Goal: Task Accomplishment & Management: Use online tool/utility

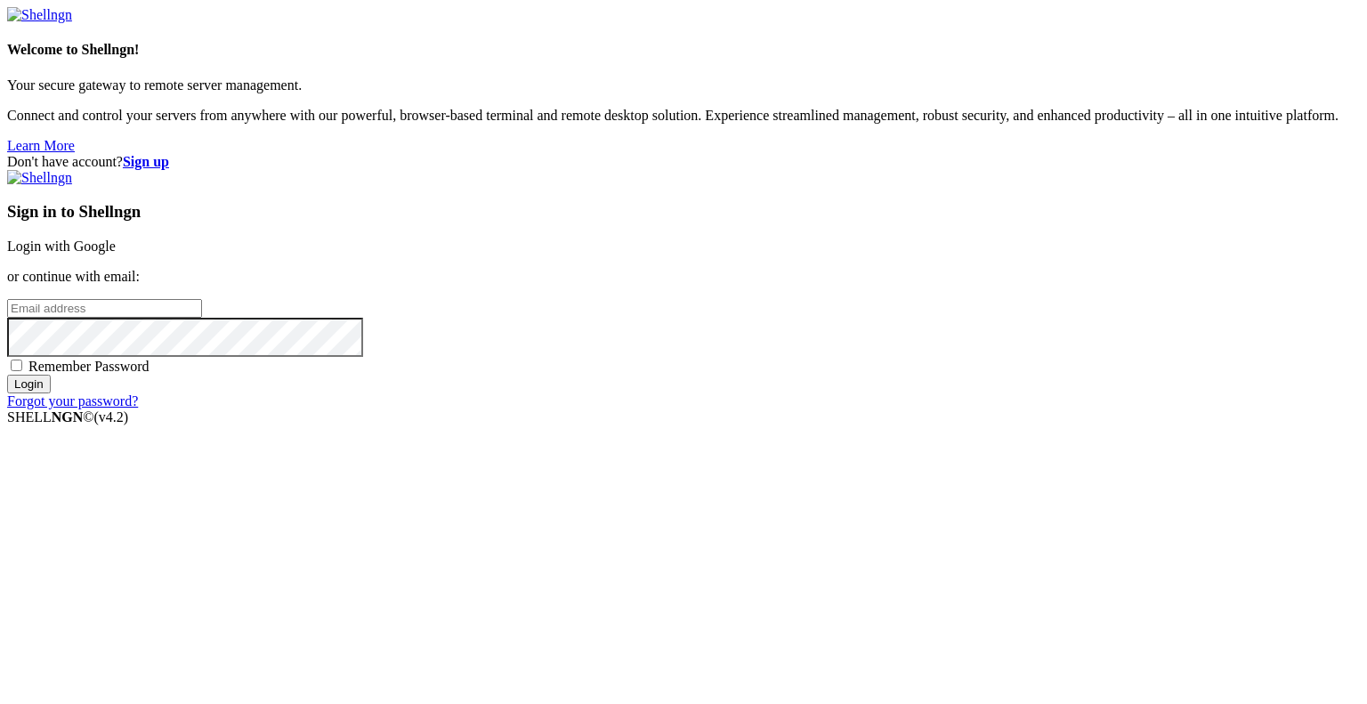
click at [202, 318] on input "email" at bounding box center [104, 308] width 195 height 19
click at [7, 315] on protonpass-control-f0ed at bounding box center [7, 307] width 0 height 15
type input "[EMAIL_ADDRESS][DOMAIN_NAME]"
click at [51, 393] on input "Login" at bounding box center [29, 384] width 44 height 19
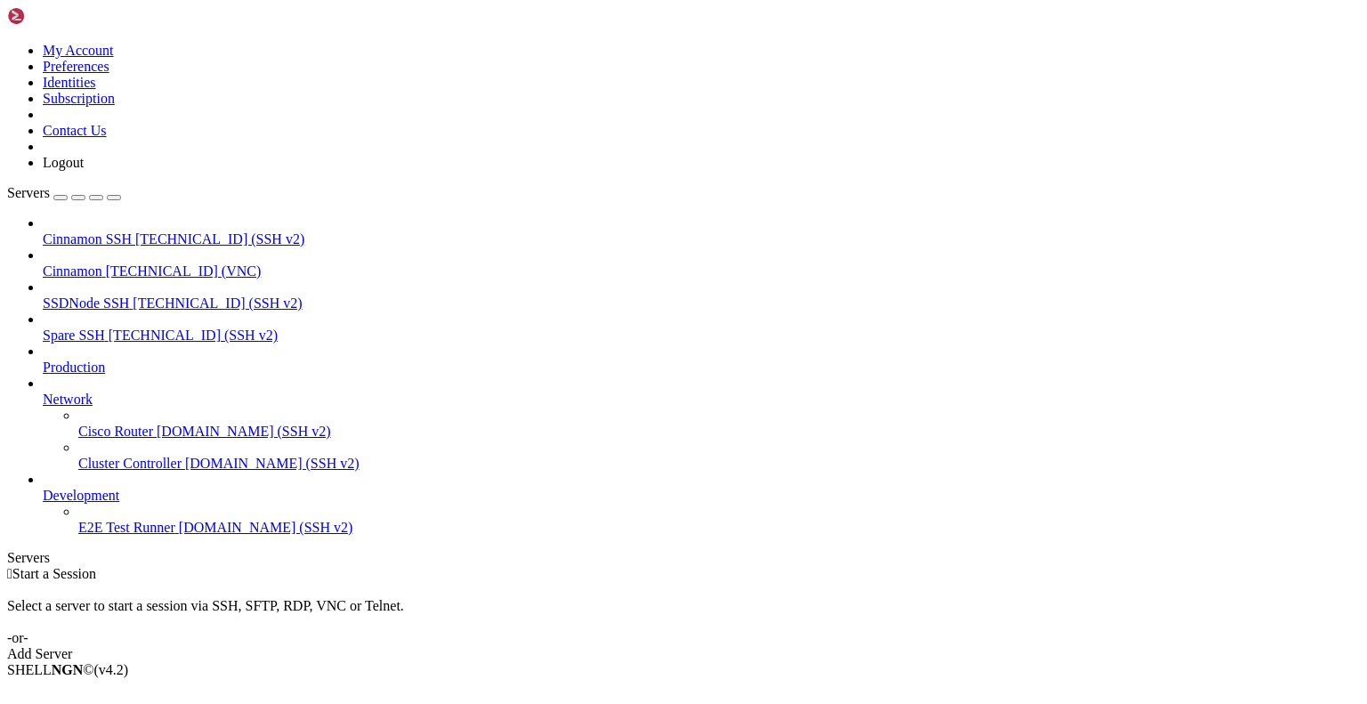
click at [102, 263] on span "Cinnamon" at bounding box center [73, 270] width 60 height 15
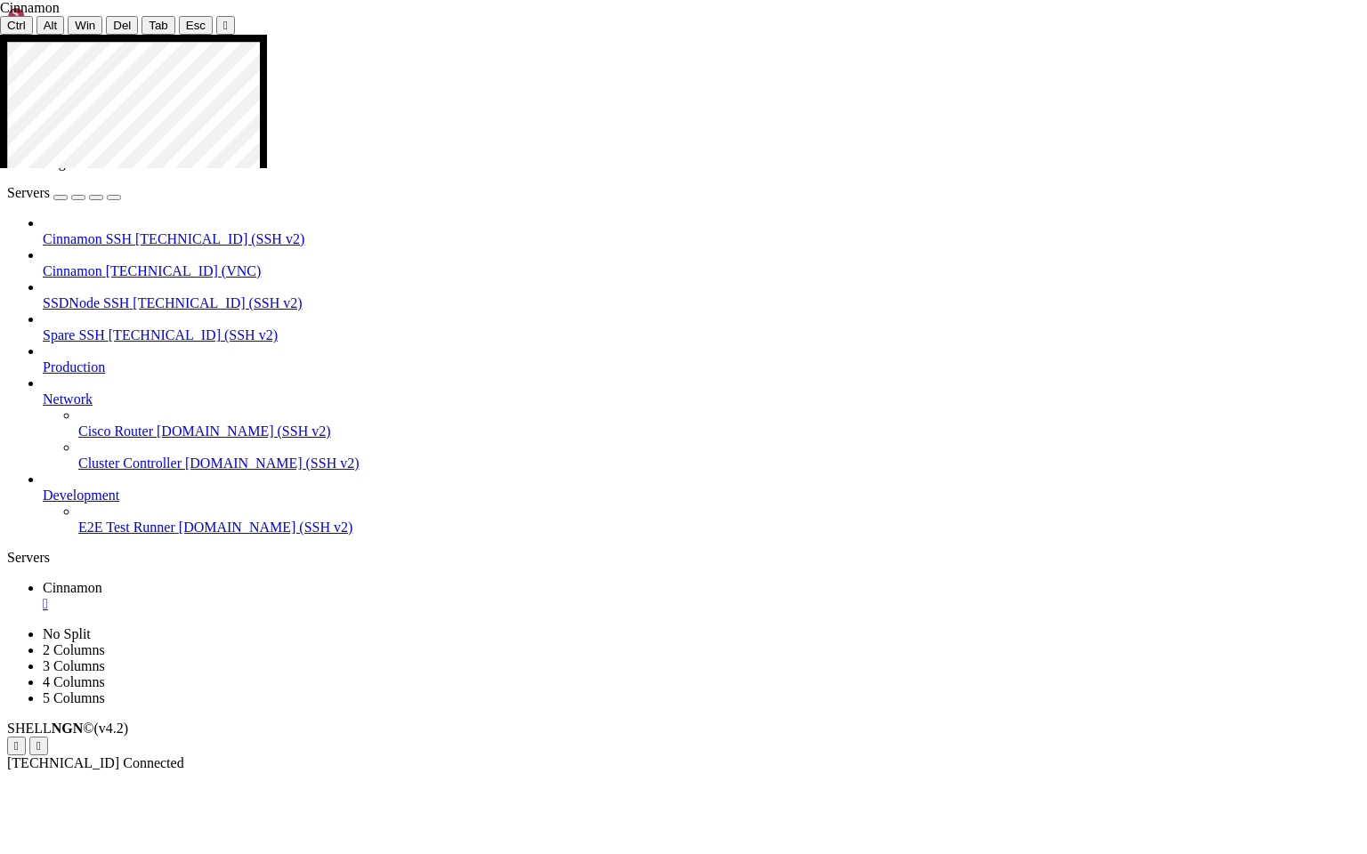
drag, startPoint x: 405, startPoint y: 565, endPoint x: 765, endPoint y: 566, distance: 360.4
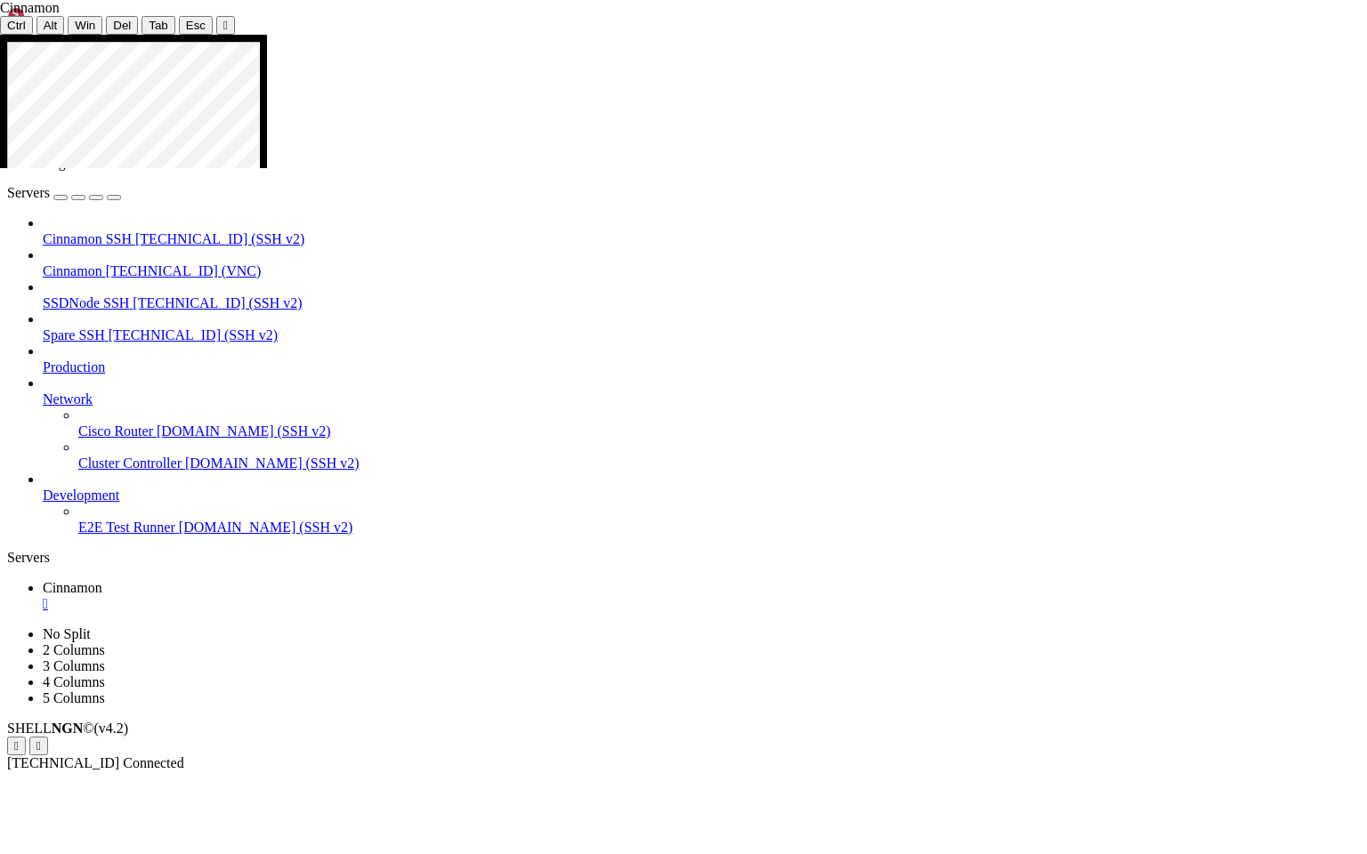
drag, startPoint x: 800, startPoint y: 246, endPoint x: 620, endPoint y: 248, distance: 179.7
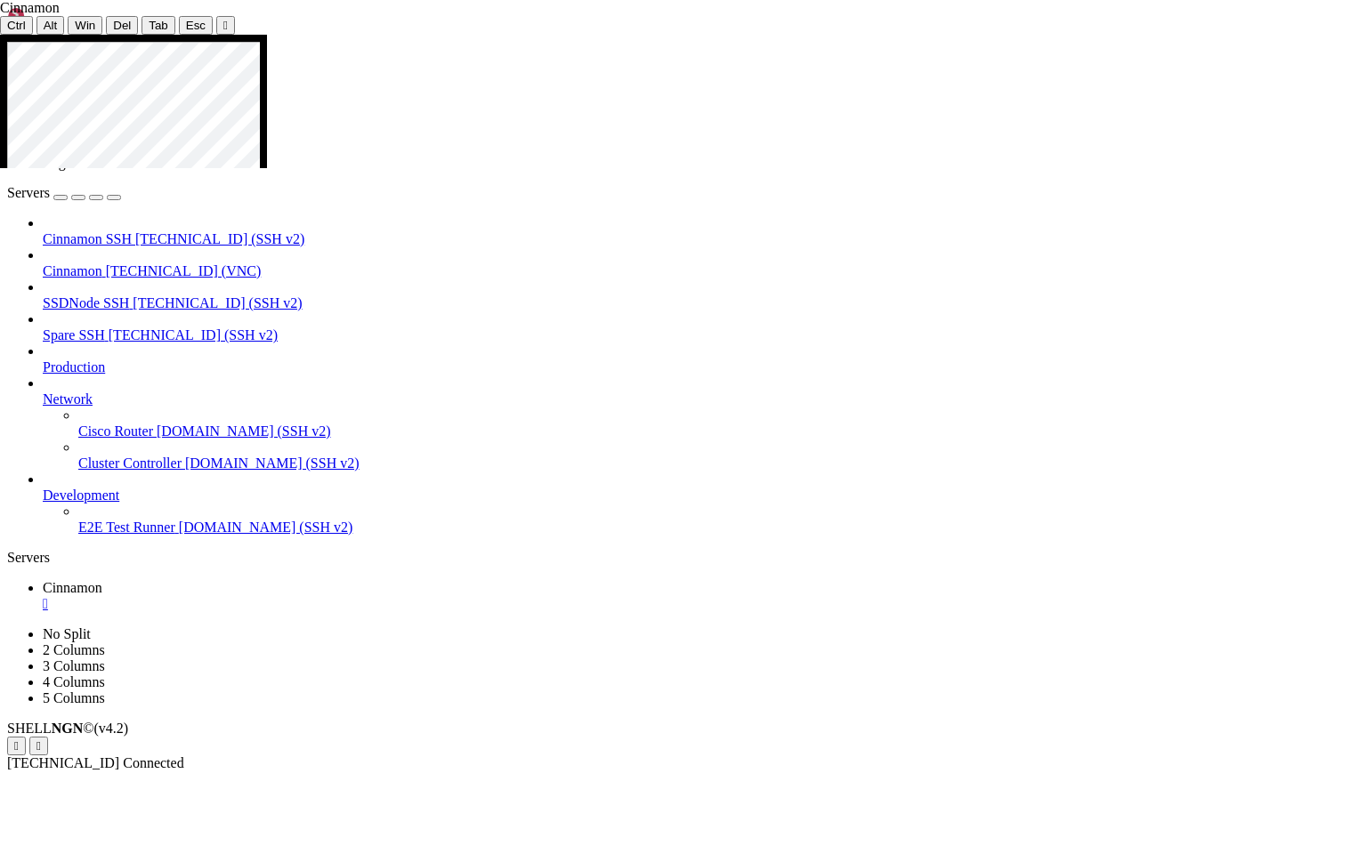
drag, startPoint x: 545, startPoint y: 387, endPoint x: 1057, endPoint y: 392, distance: 512.6
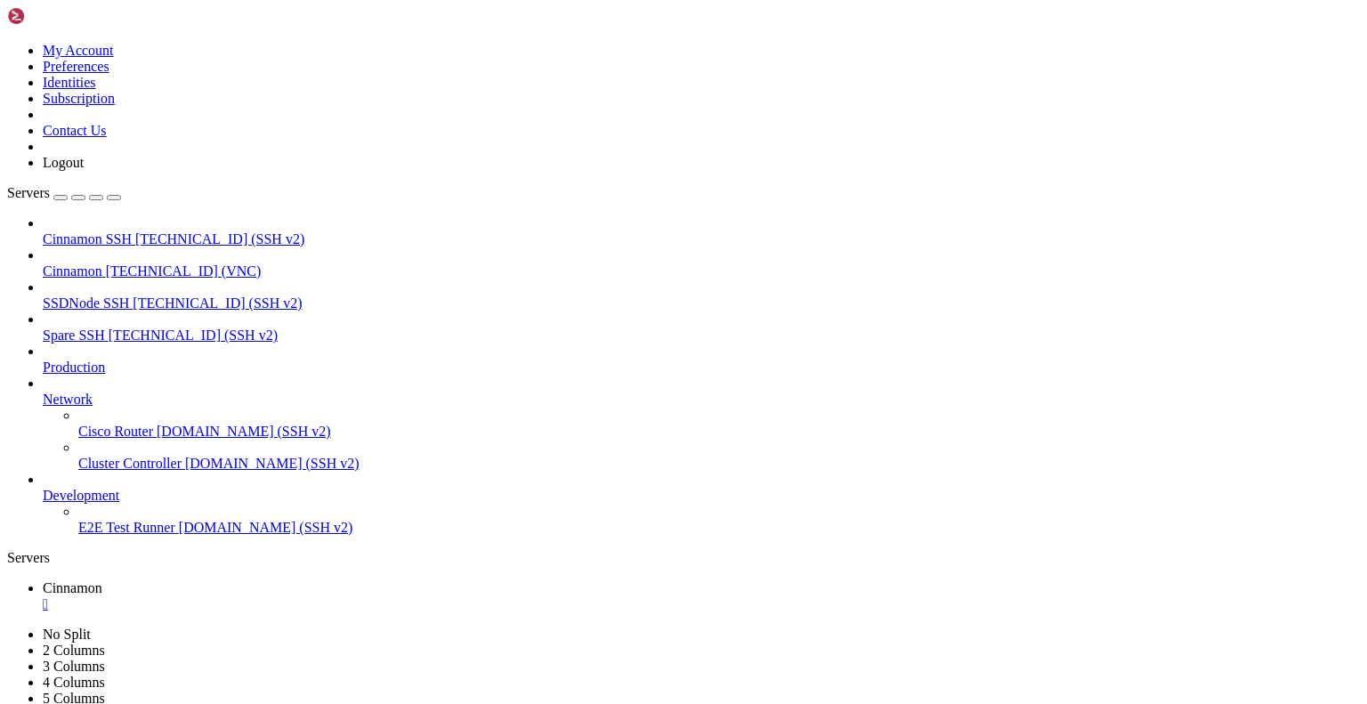
click at [326, 596] on div "" at bounding box center [701, 604] width 1317 height 16
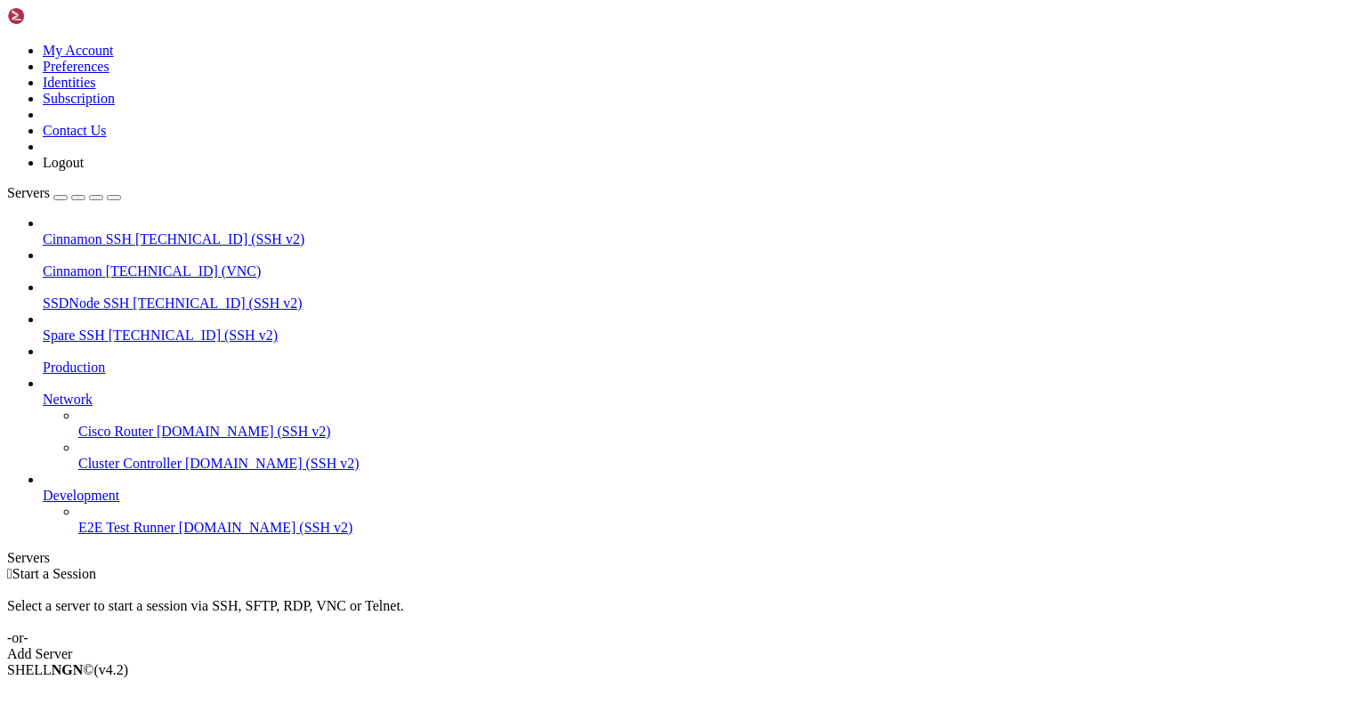
click at [7, 43] on icon at bounding box center [7, 43] width 0 height 0
click at [84, 170] on link "Logout" at bounding box center [63, 162] width 41 height 15
